Goal: Information Seeking & Learning: Learn about a topic

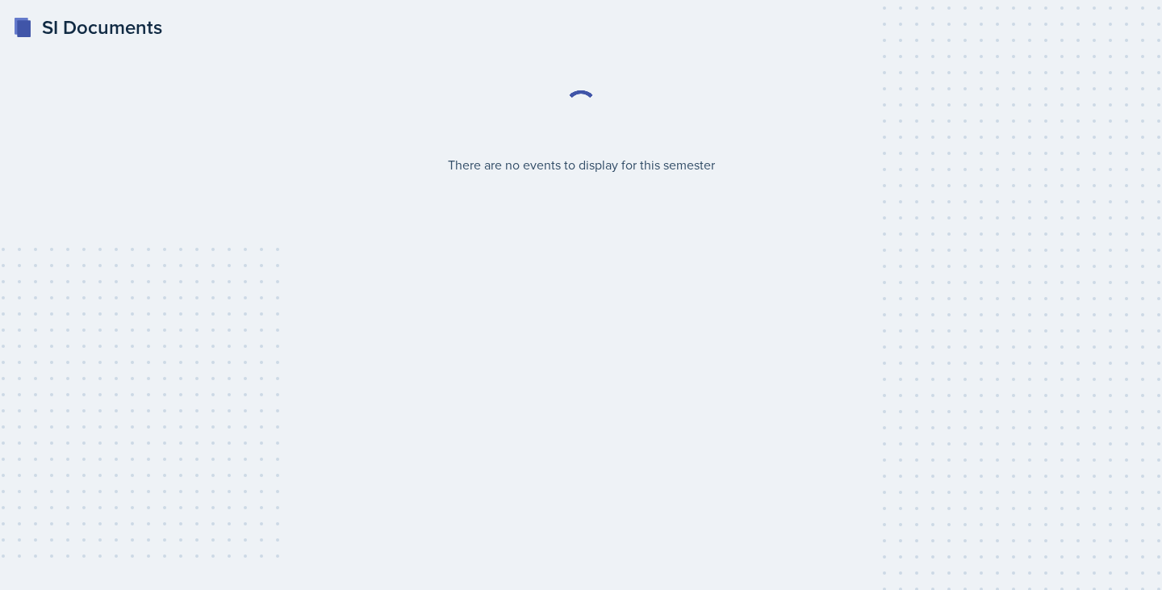
select select "2bed604d-1099-4043-b1bc-2365e8740244"
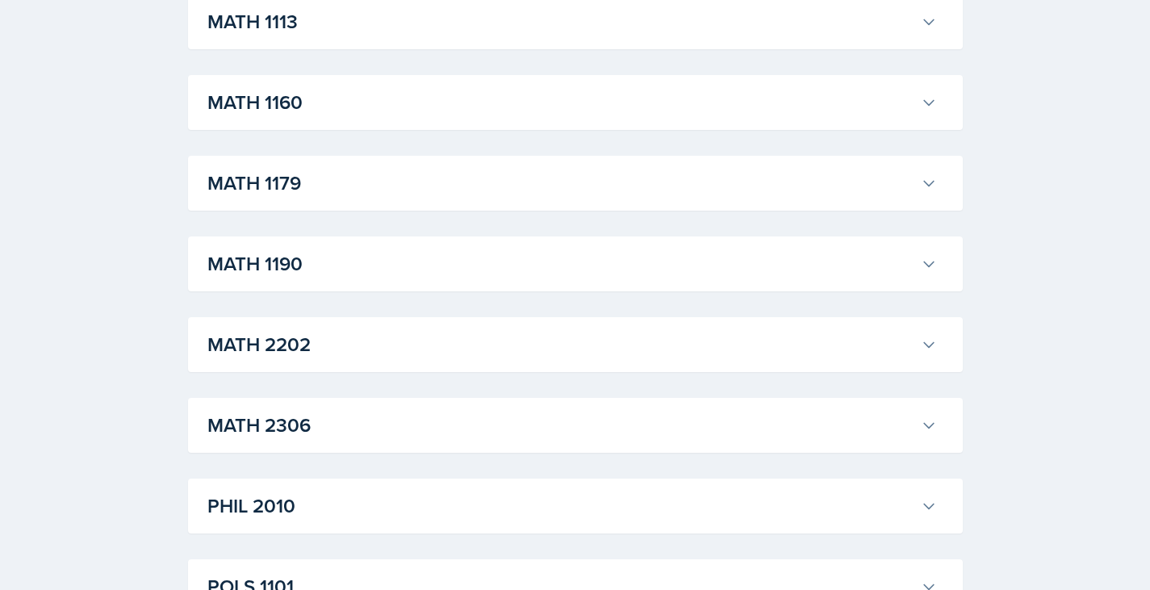
scroll to position [1613, 0]
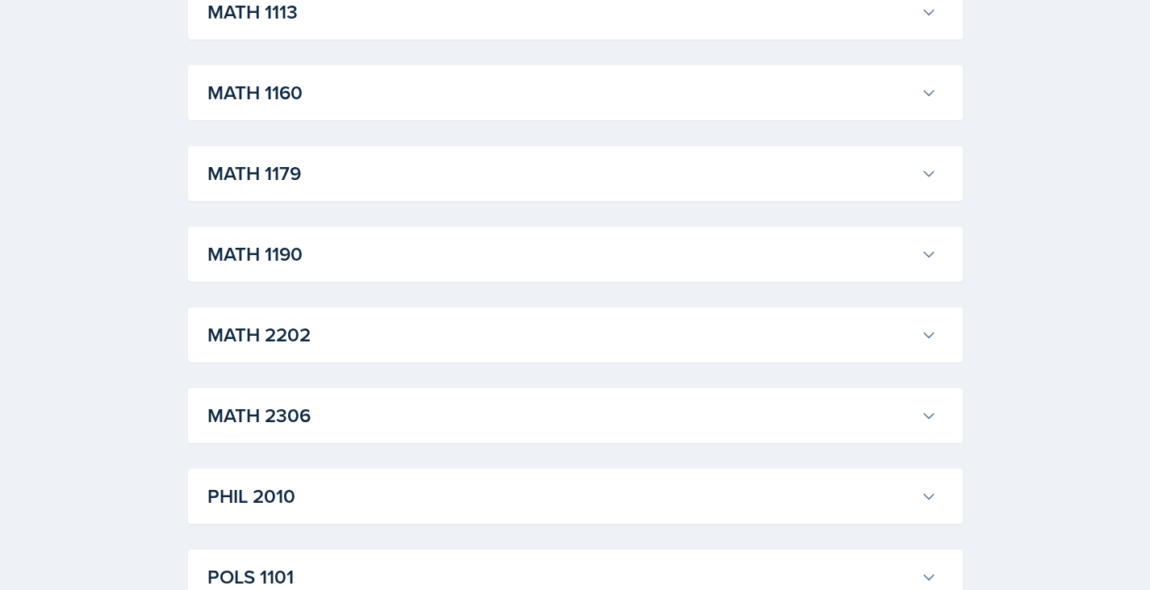
click at [627, 265] on h3 "MATH 1190" at bounding box center [560, 254] width 707 height 29
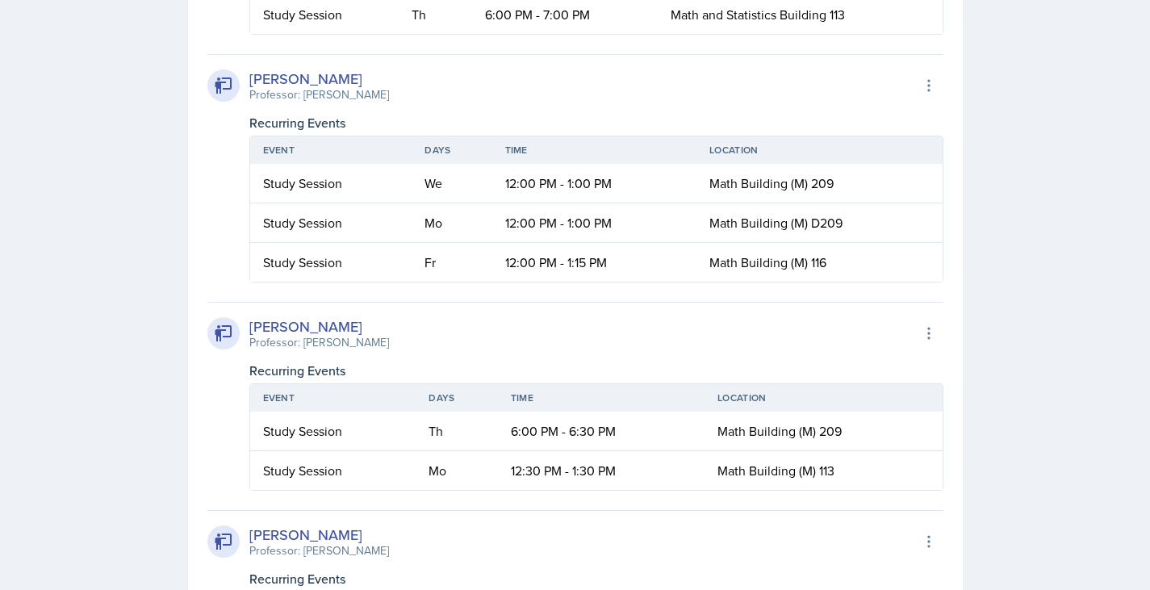
scroll to position [2662, 0]
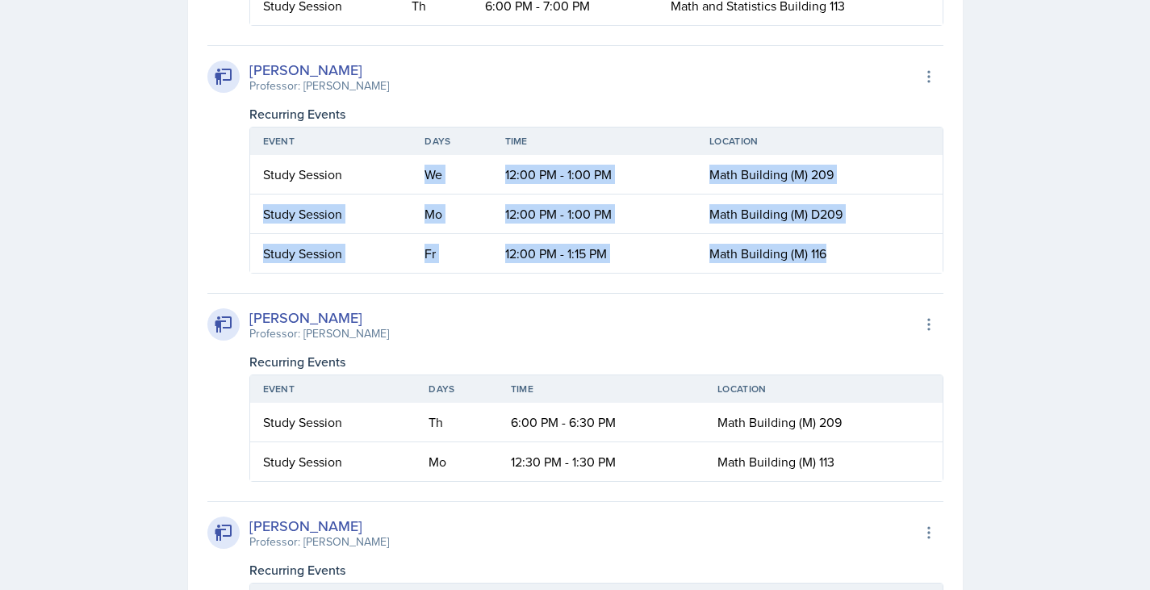
drag, startPoint x: 419, startPoint y: 176, endPoint x: 936, endPoint y: 260, distance: 523.1
click at [929, 258] on table "Event Days Time Location Study Session We 12:00 PM - 1:00 PM [GEOGRAPHIC_DATA] …" at bounding box center [596, 200] width 694 height 147
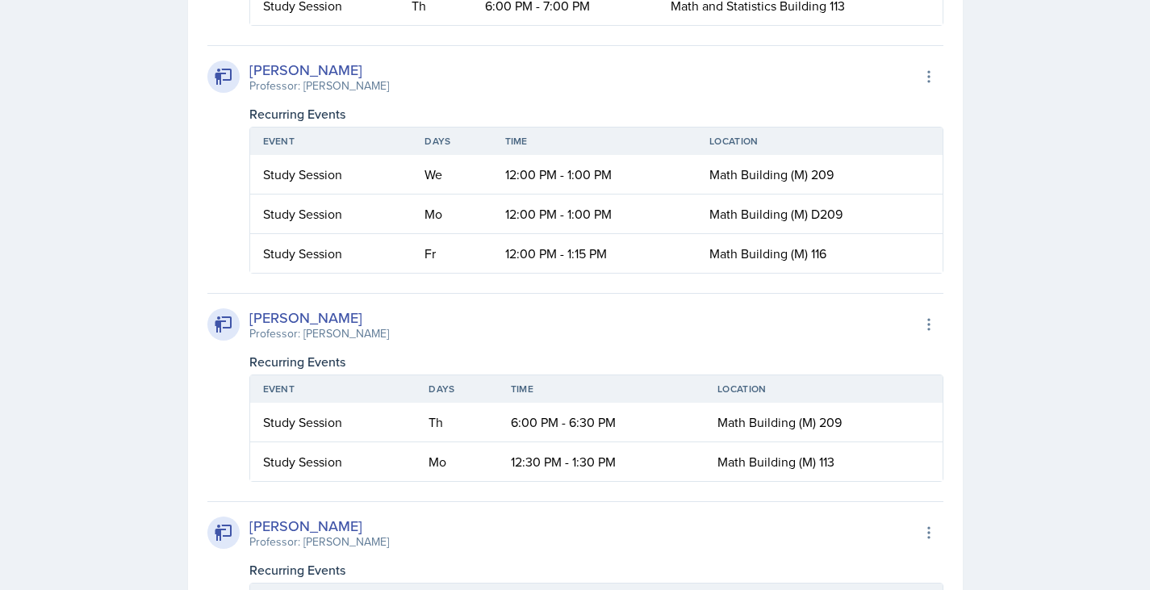
drag, startPoint x: 412, startPoint y: 174, endPoint x: 998, endPoint y: 270, distance: 593.5
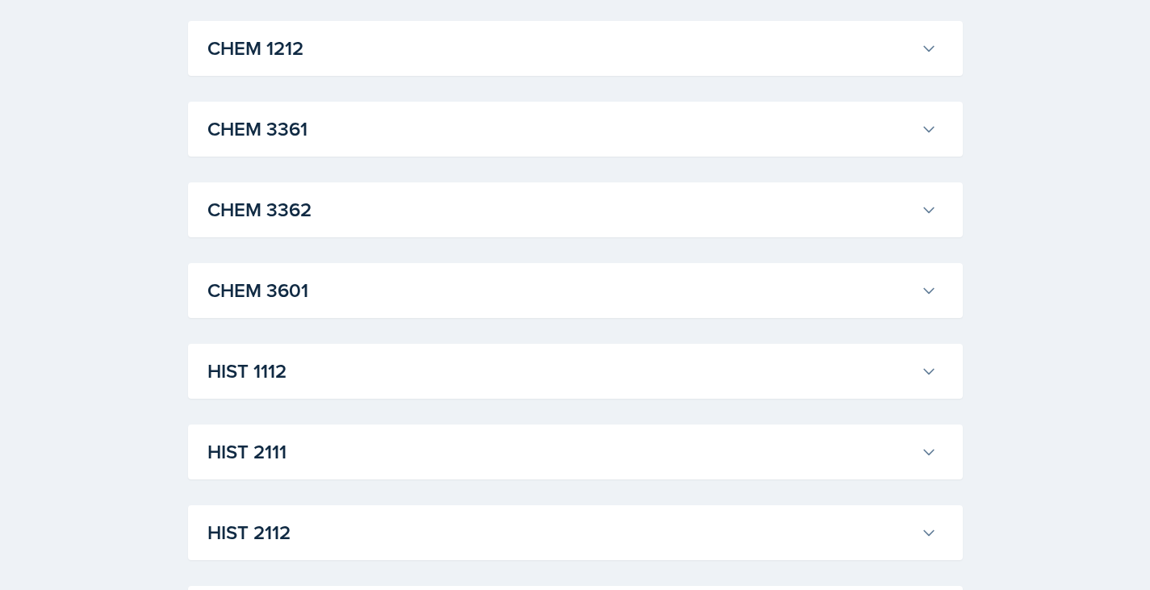
scroll to position [1055, 0]
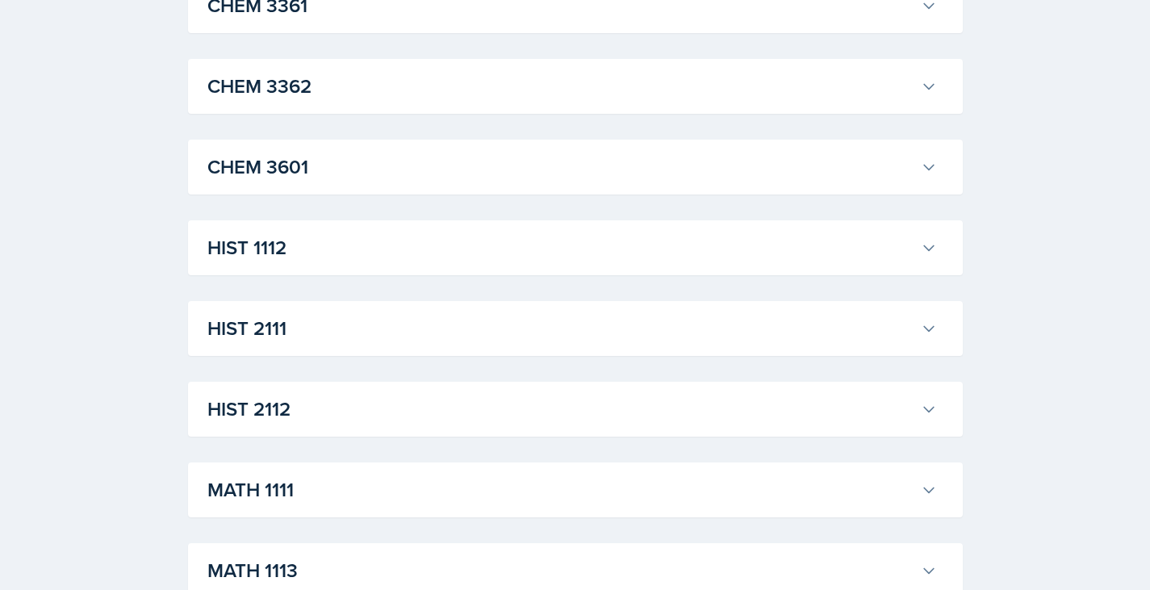
click at [520, 324] on h3 "HIST 2111" at bounding box center [560, 328] width 707 height 29
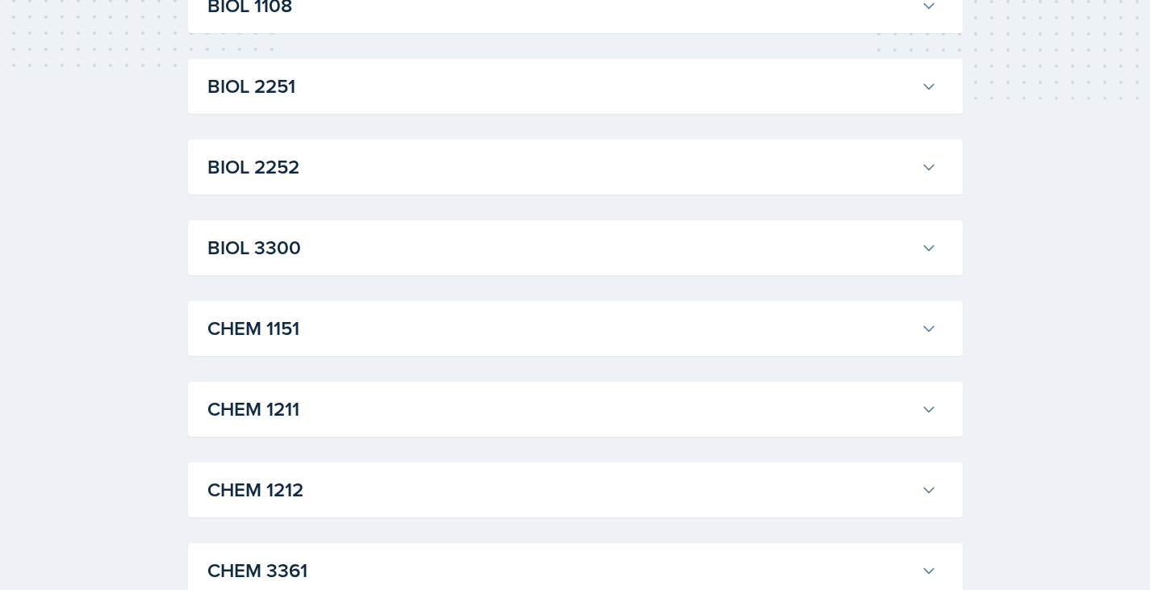
scroll to position [168, 0]
